Goal: Information Seeking & Learning: Learn about a topic

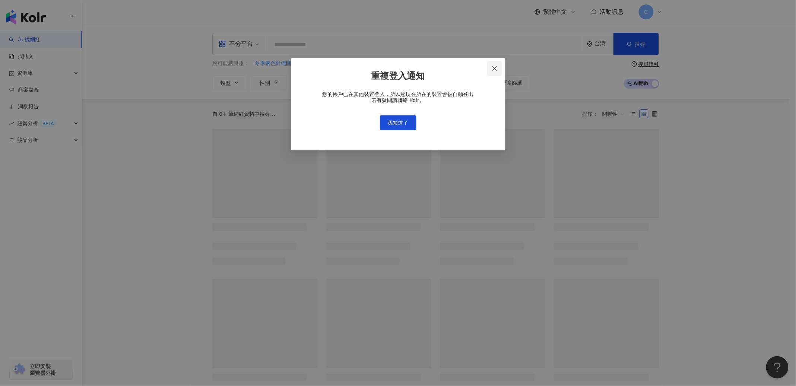
click at [497, 69] on icon "close" at bounding box center [495, 69] width 6 height 6
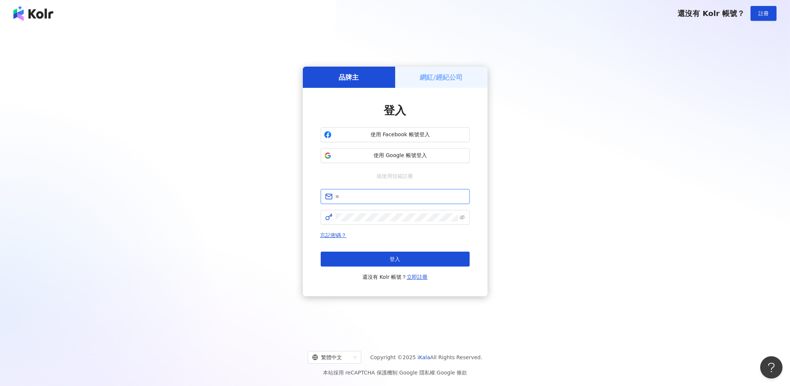
type input "**********"
click at [433, 250] on div "忘記密碼？ 登入 還沒有 Kolr 帳號？ 立即註冊" at bounding box center [395, 256] width 149 height 51
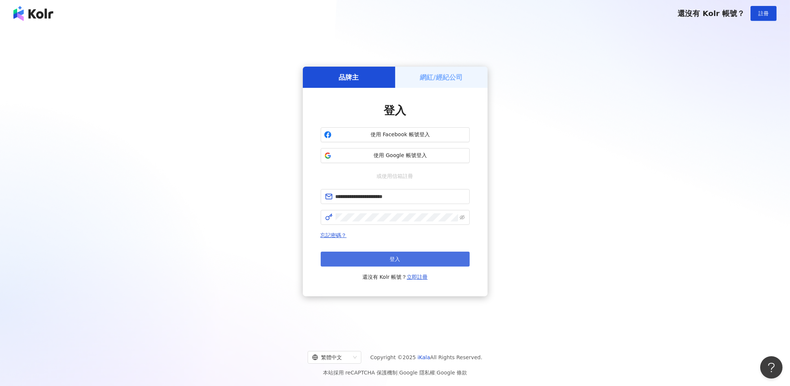
click at [432, 255] on button "登入" at bounding box center [395, 259] width 149 height 15
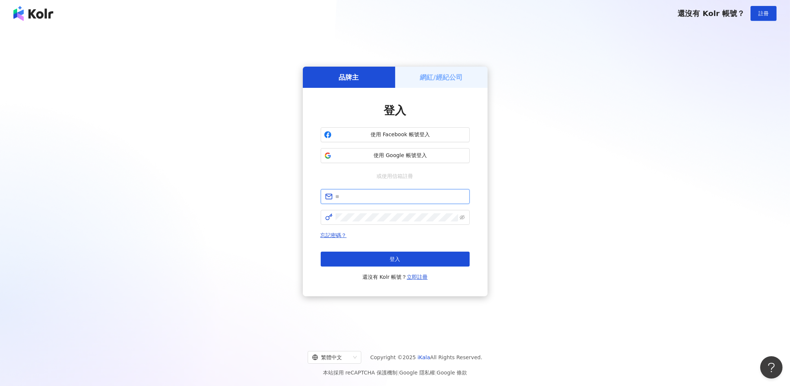
type input "**********"
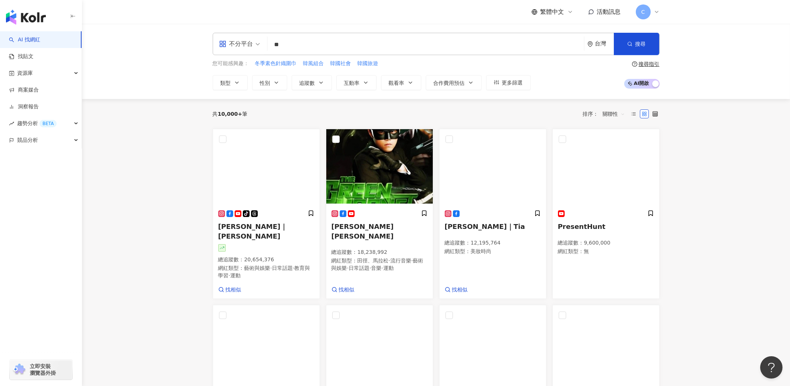
type input "*"
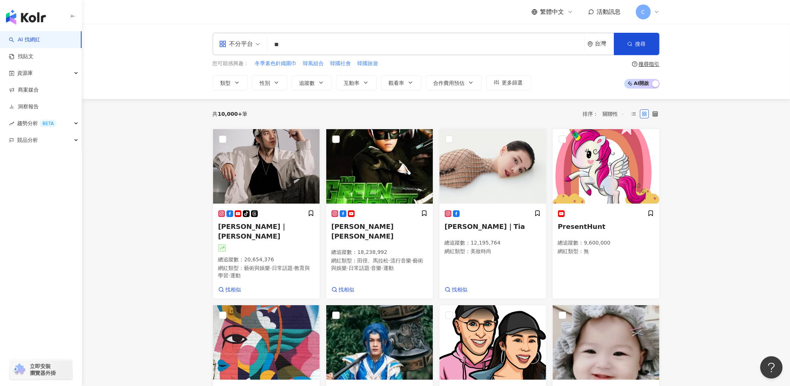
type input "*"
type input "**"
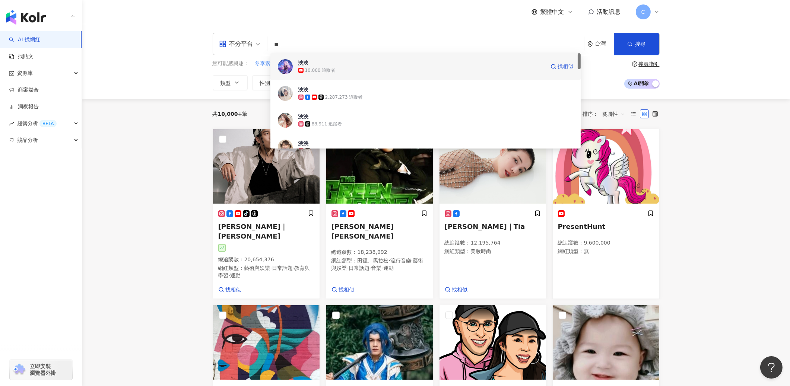
click at [320, 68] on div "10,000 追蹤者" at bounding box center [320, 70] width 31 height 6
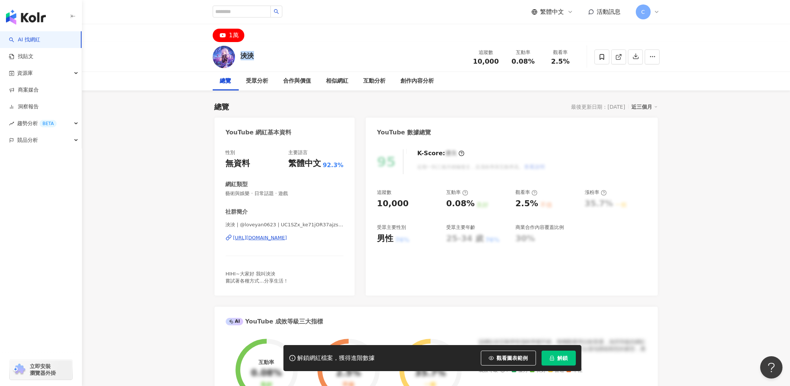
drag, startPoint x: 256, startPoint y: 56, endPoint x: 242, endPoint y: 56, distance: 13.8
click at [242, 56] on div "泱泱 追蹤數 10,000 互動率 0.08% 觀看率 2.5%" at bounding box center [436, 56] width 477 height 29
copy div "泱泱"
click at [234, 15] on input "search" at bounding box center [242, 12] width 58 height 12
paste input "**"
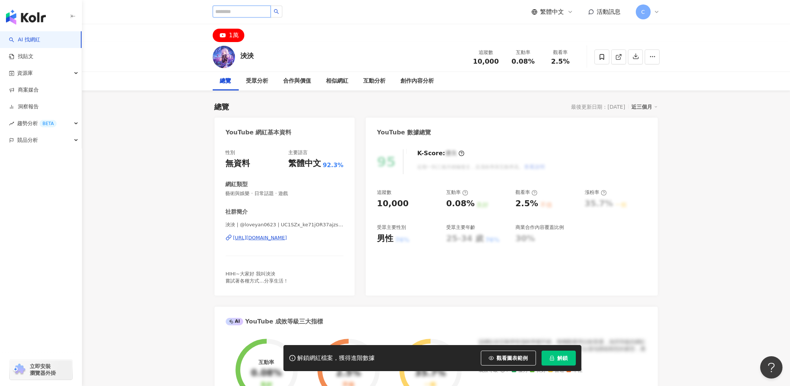
type input "**"
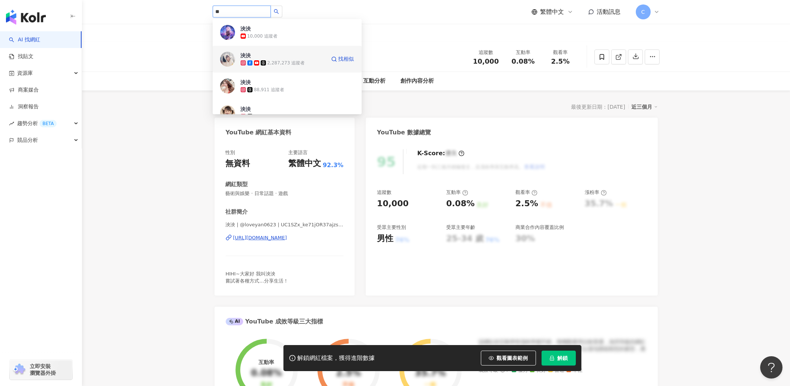
click at [285, 63] on div "2,287,273 追蹤者" at bounding box center [286, 63] width 38 height 6
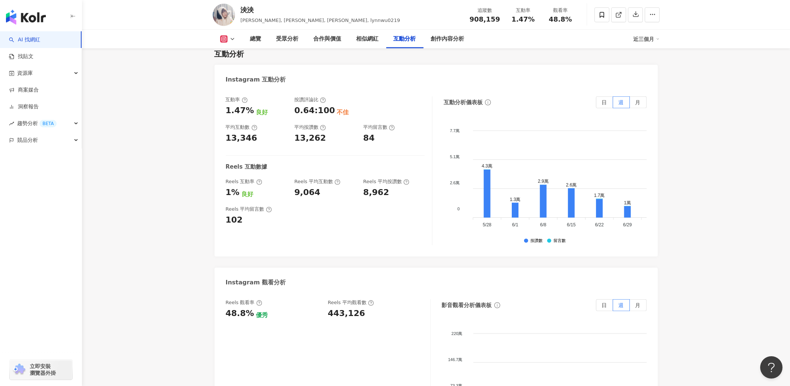
scroll to position [1592, 0]
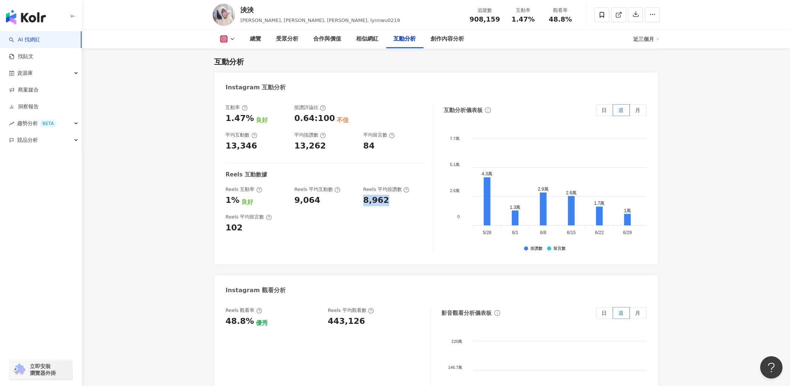
drag, startPoint x: 392, startPoint y: 143, endPoint x: 364, endPoint y: 143, distance: 28.0
click at [364, 195] on div "8,962" at bounding box center [393, 201] width 61 height 12
copy div "8,962"
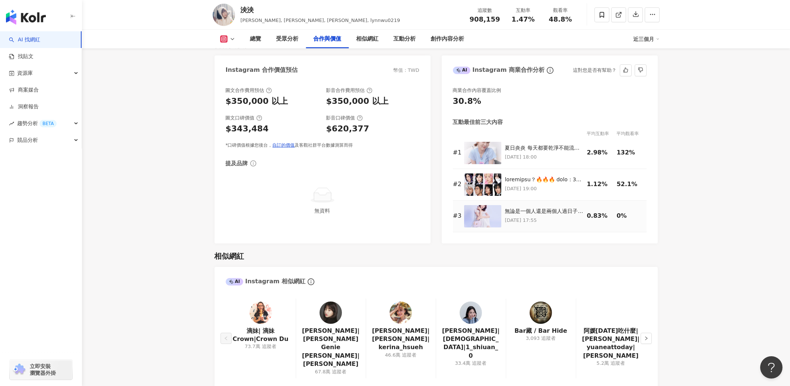
scroll to position [923, 0]
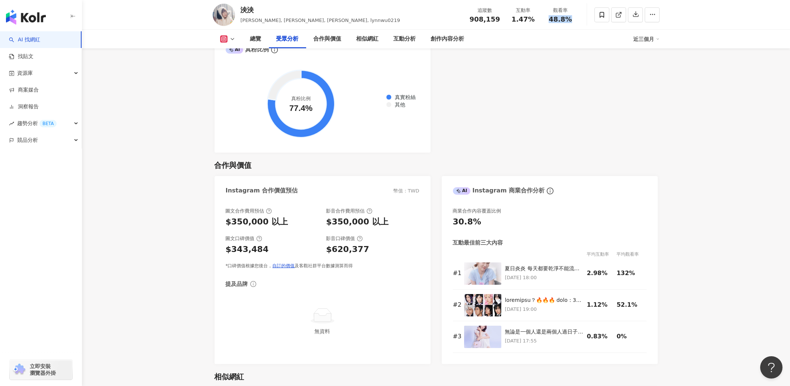
drag, startPoint x: 548, startPoint y: 17, endPoint x: 568, endPoint y: 17, distance: 19.4
click at [576, 19] on div "觀看率 48.8%" at bounding box center [560, 15] width 37 height 16
copy span "48.8%"
drag, startPoint x: 520, startPoint y: 18, endPoint x: 494, endPoint y: 16, distance: 25.8
click at [503, 17] on div "追蹤數 908,159 互動率 1.47% 觀看率 48.8%" at bounding box center [522, 15] width 114 height 22
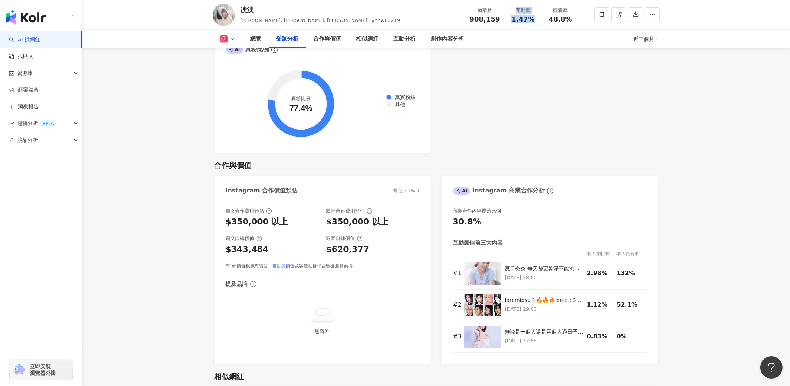
copy div "互動率 1.47%"
